Goal: Task Accomplishment & Management: Complete application form

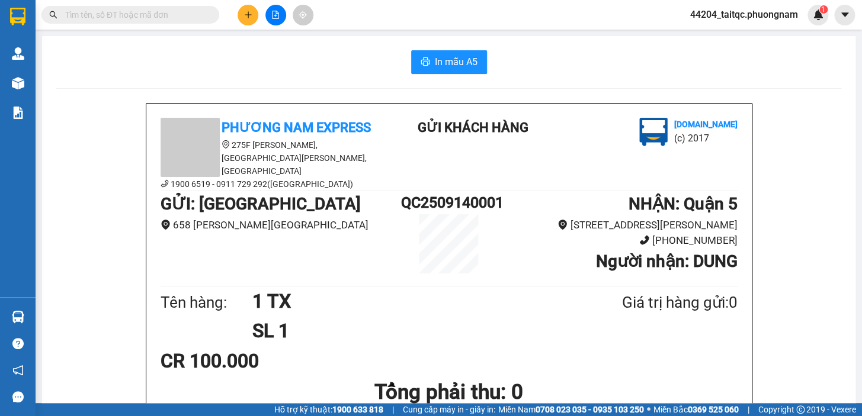
click at [241, 17] on button at bounding box center [248, 15] width 21 height 21
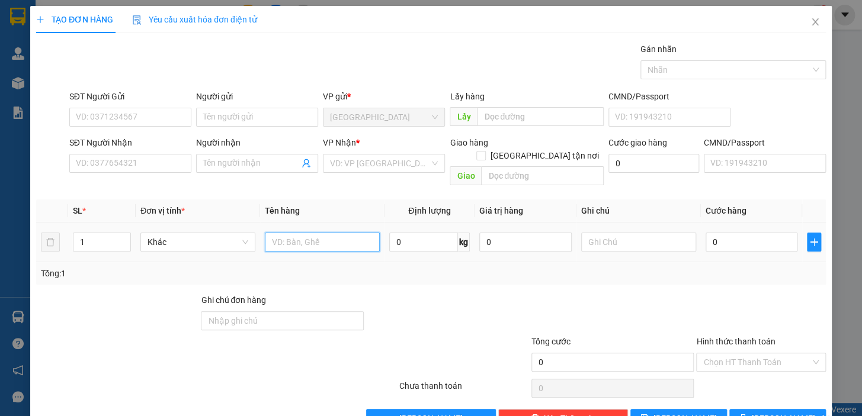
click at [315, 233] on input "text" at bounding box center [322, 242] width 115 height 19
type input "1 CÂY DÀI +1 CỤC"
click at [145, 118] on input "SĐT Người Gửi" at bounding box center [130, 117] width 122 height 19
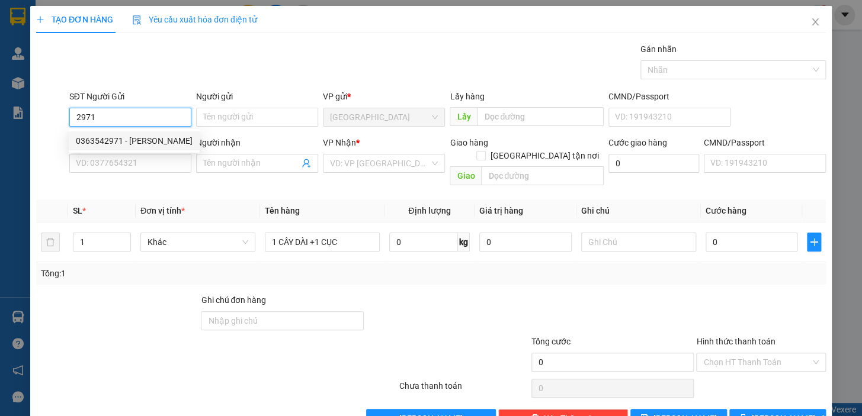
click at [130, 137] on div "0363542971 - [PERSON_NAME]" at bounding box center [134, 140] width 117 height 13
type input "0363542971"
type input "GIANG"
type input "0914176304"
type input "NIÊN AUTO"
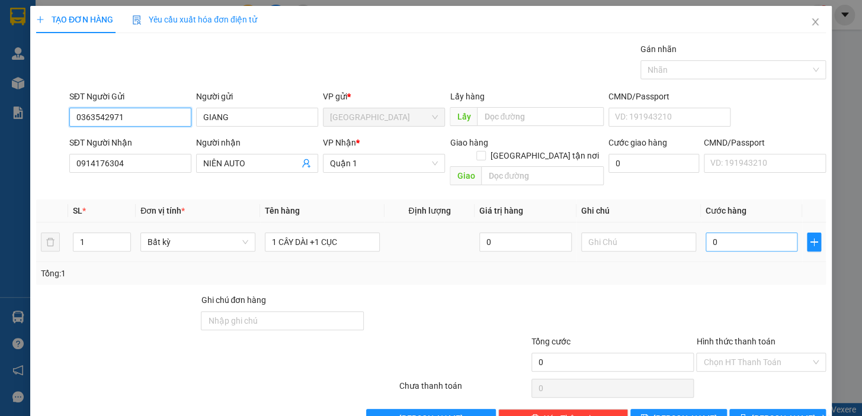
type input "0363542971"
click at [730, 233] on input "0" at bounding box center [752, 242] width 92 height 19
click at [706, 233] on input "0" at bounding box center [752, 242] width 92 height 19
drag, startPoint x: 710, startPoint y: 232, endPoint x: 700, endPoint y: 232, distance: 10.7
click at [706, 233] on input "0" at bounding box center [752, 242] width 92 height 19
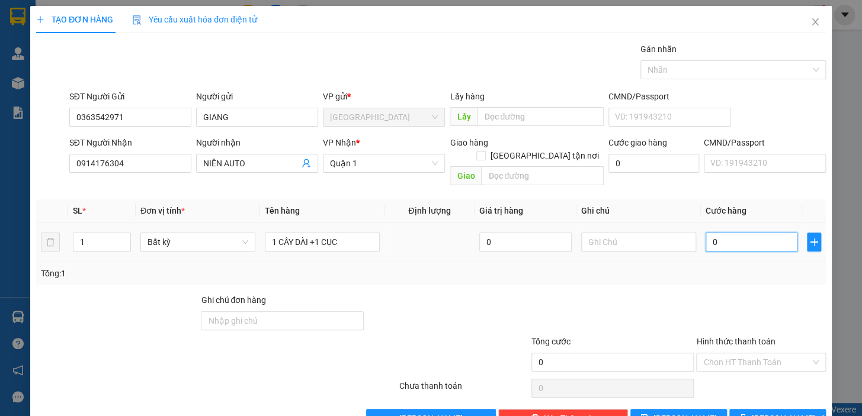
type input "3"
type input "30"
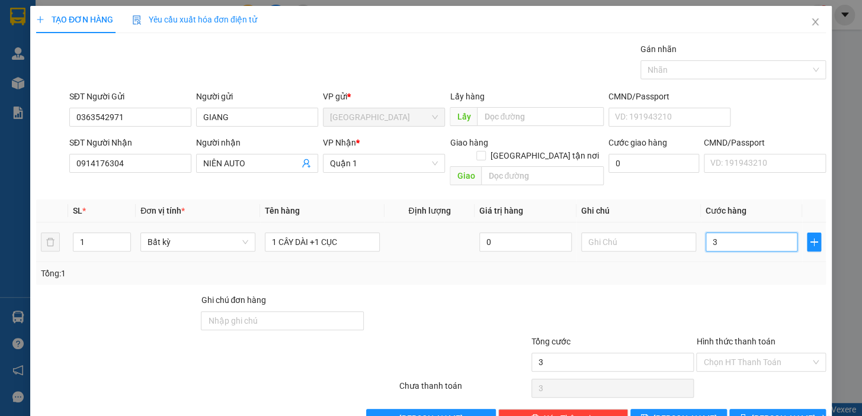
type input "30"
type input "300"
click at [701, 294] on div at bounding box center [761, 314] width 132 height 41
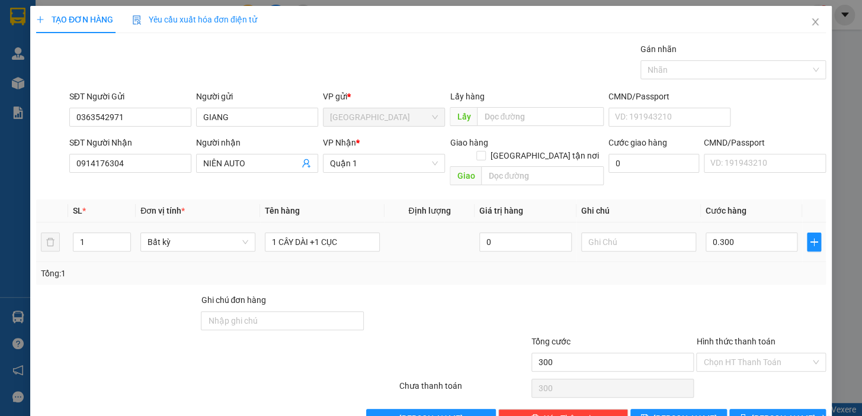
type input "300.000"
click at [769, 412] on span "[PERSON_NAME] và In" at bounding box center [793, 418] width 83 height 13
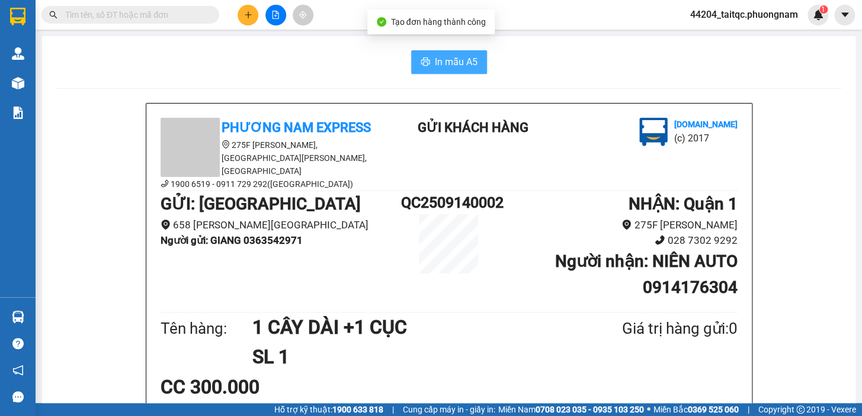
click at [455, 57] on span "In mẫu A5" at bounding box center [456, 62] width 43 height 15
